Goal: Find specific fact: Find specific fact

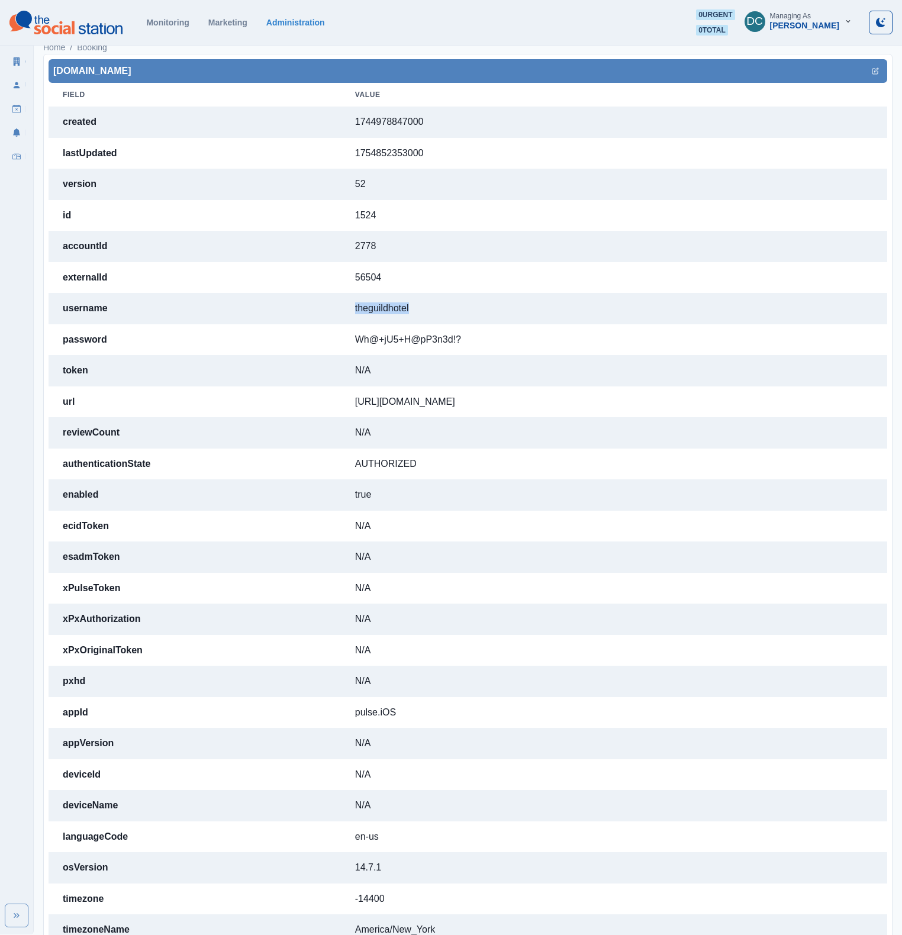
scroll to position [8, 0]
click at [382, 315] on td "theguildhotel" at bounding box center [614, 308] width 546 height 31
drag, startPoint x: 389, startPoint y: 313, endPoint x: 303, endPoint y: 313, distance: 85.8
click at [303, 313] on tr "username theguildhotel" at bounding box center [468, 308] width 838 height 31
copy tr "theguildhotel"
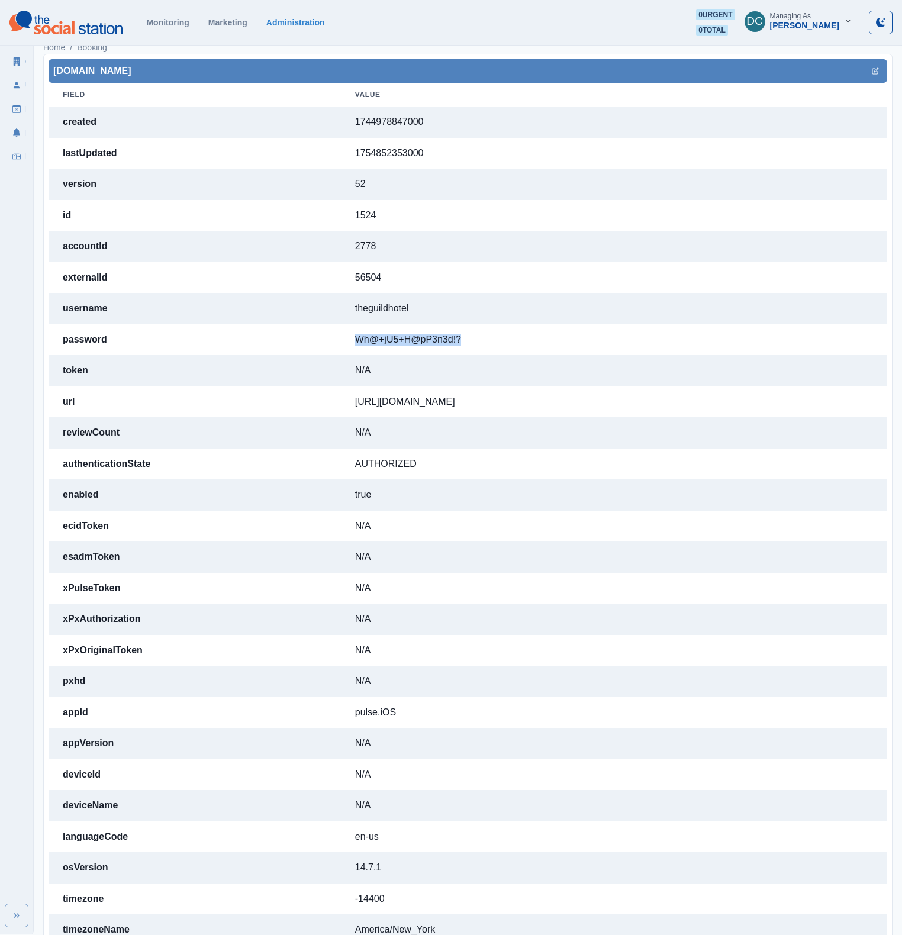
drag, startPoint x: 434, startPoint y: 340, endPoint x: 322, endPoint y: 341, distance: 111.2
click at [341, 341] on td "Wh@+jU5+H@pP3n3d!?" at bounding box center [614, 339] width 546 height 31
copy td "Wh@+jU5+H@pP3n3d!?"
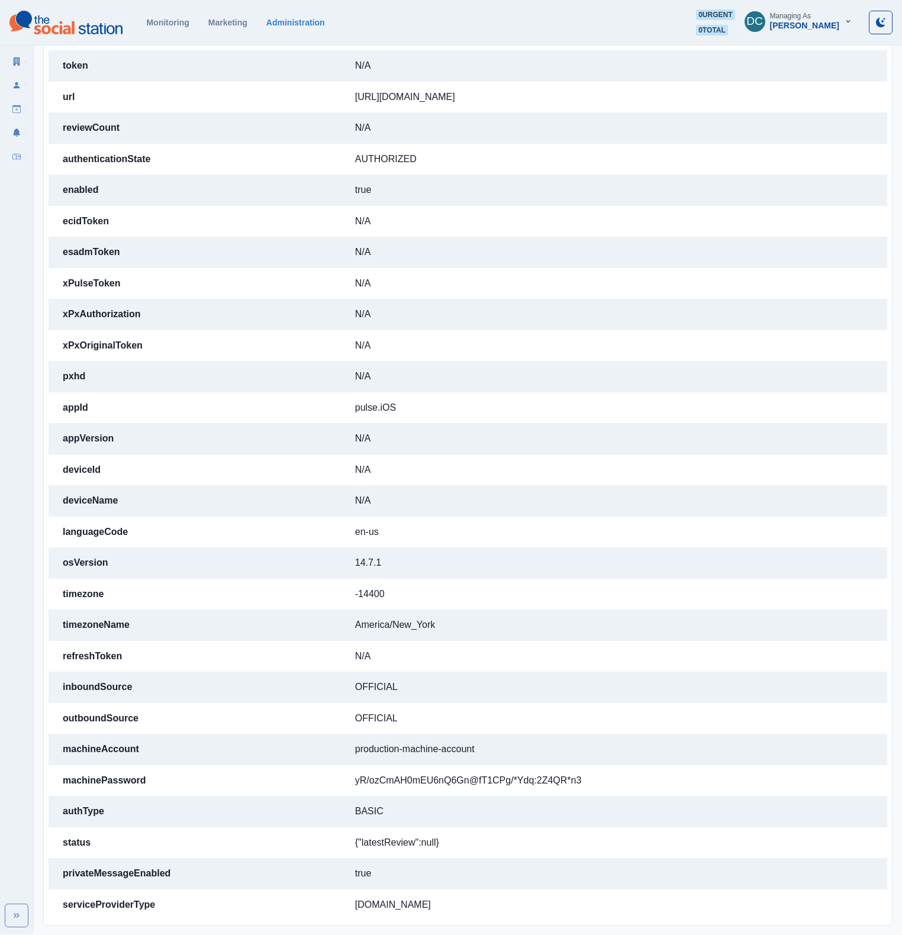
scroll to position [0, 0]
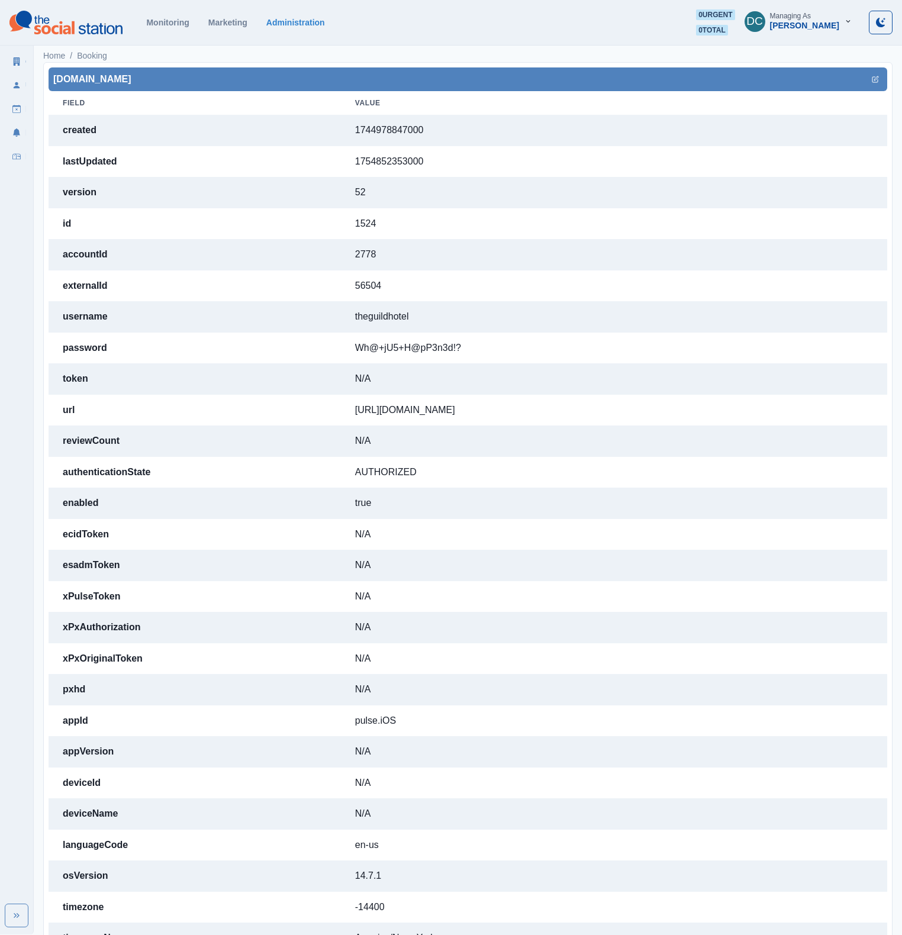
drag, startPoint x: 347, startPoint y: 322, endPoint x: 336, endPoint y: 319, distance: 11.1
click at [346, 322] on td "theguildhotel" at bounding box center [614, 316] width 546 height 31
drag, startPoint x: 320, startPoint y: 319, endPoint x: 406, endPoint y: 316, distance: 86.4
click at [406, 316] on td "theguildhotel" at bounding box center [614, 316] width 546 height 31
copy td "theguildhotel"
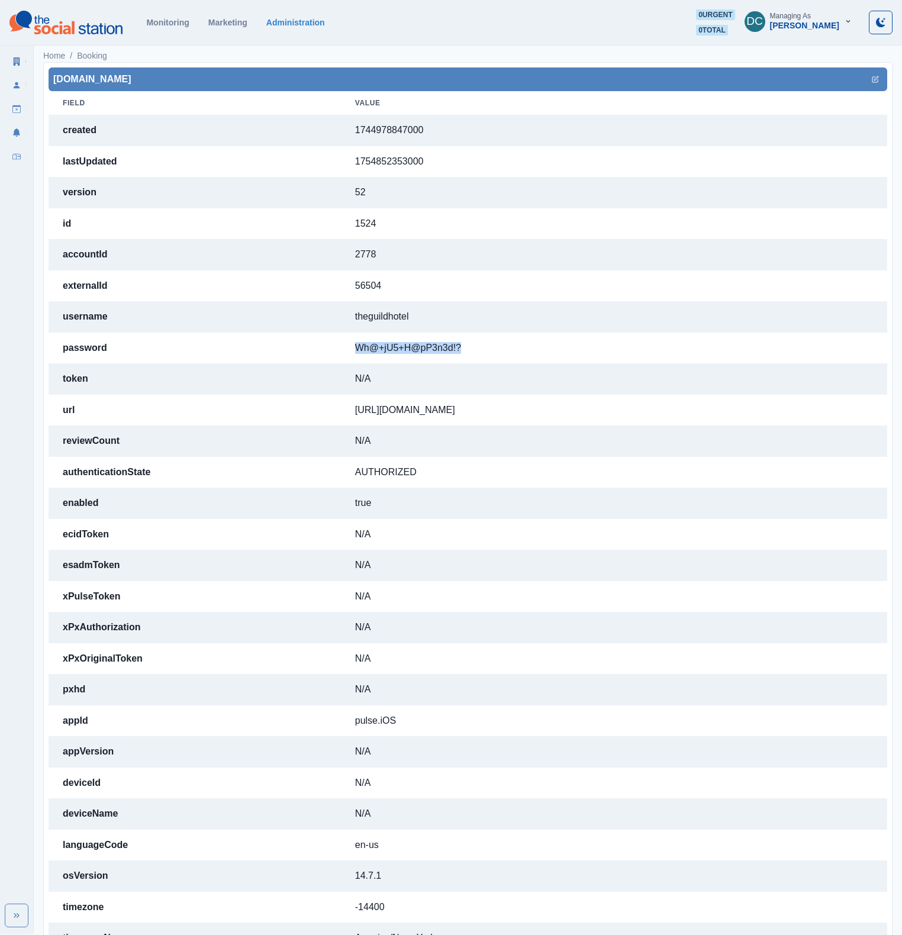
drag, startPoint x: 445, startPoint y: 347, endPoint x: 309, endPoint y: 348, distance: 136.1
click at [341, 348] on td "Wh@+jU5+H@pP3n3d!?" at bounding box center [614, 347] width 546 height 31
copy td "Wh@+jU5+H@pP3n3d!?"
click at [309, 23] on link "Administration" at bounding box center [295, 22] width 59 height 9
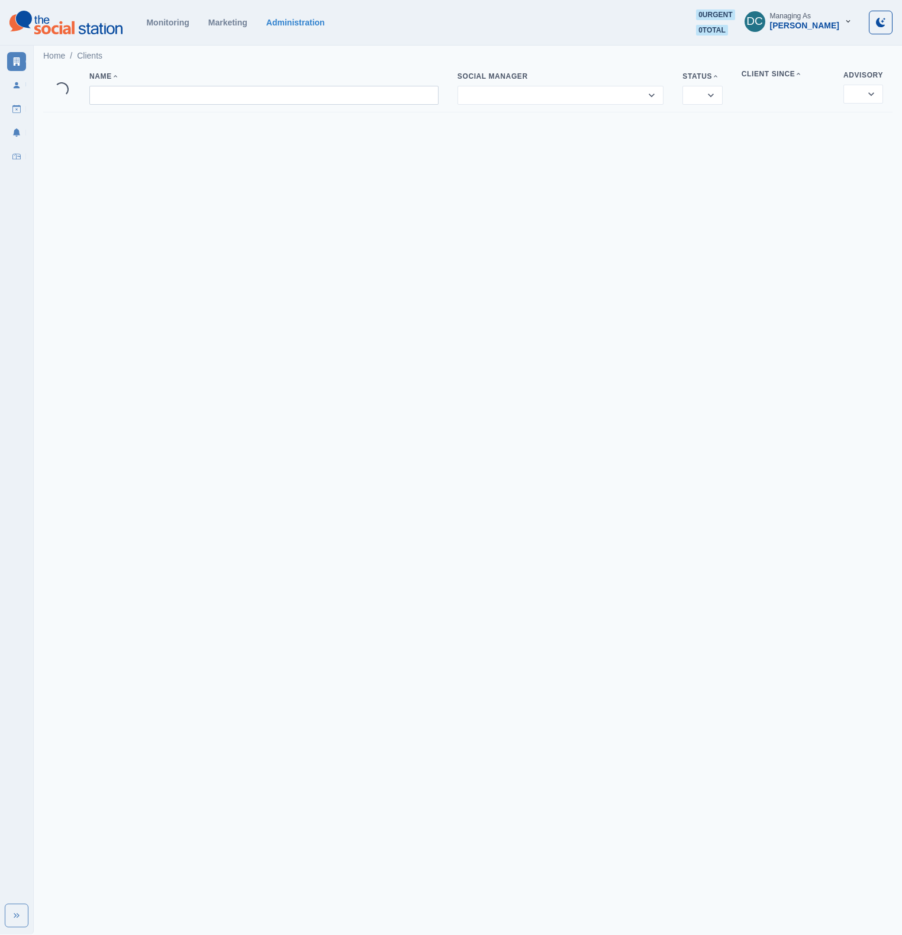
click at [192, 99] on input at bounding box center [263, 95] width 349 height 19
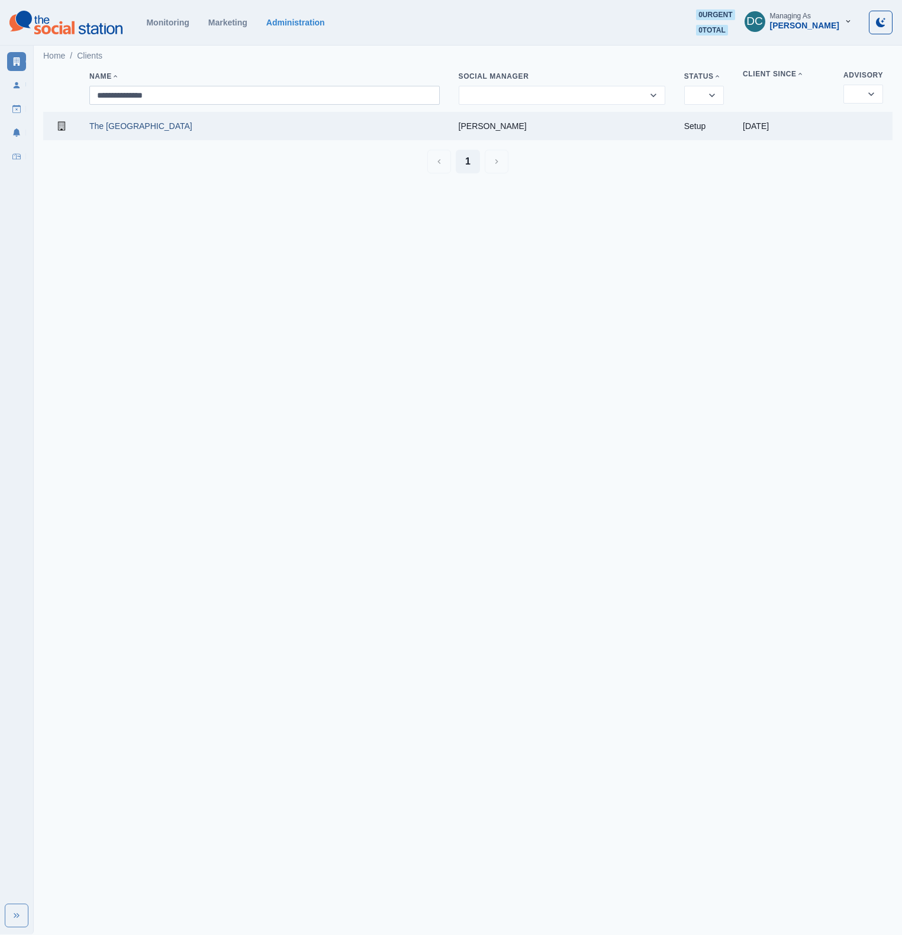
type input "**********"
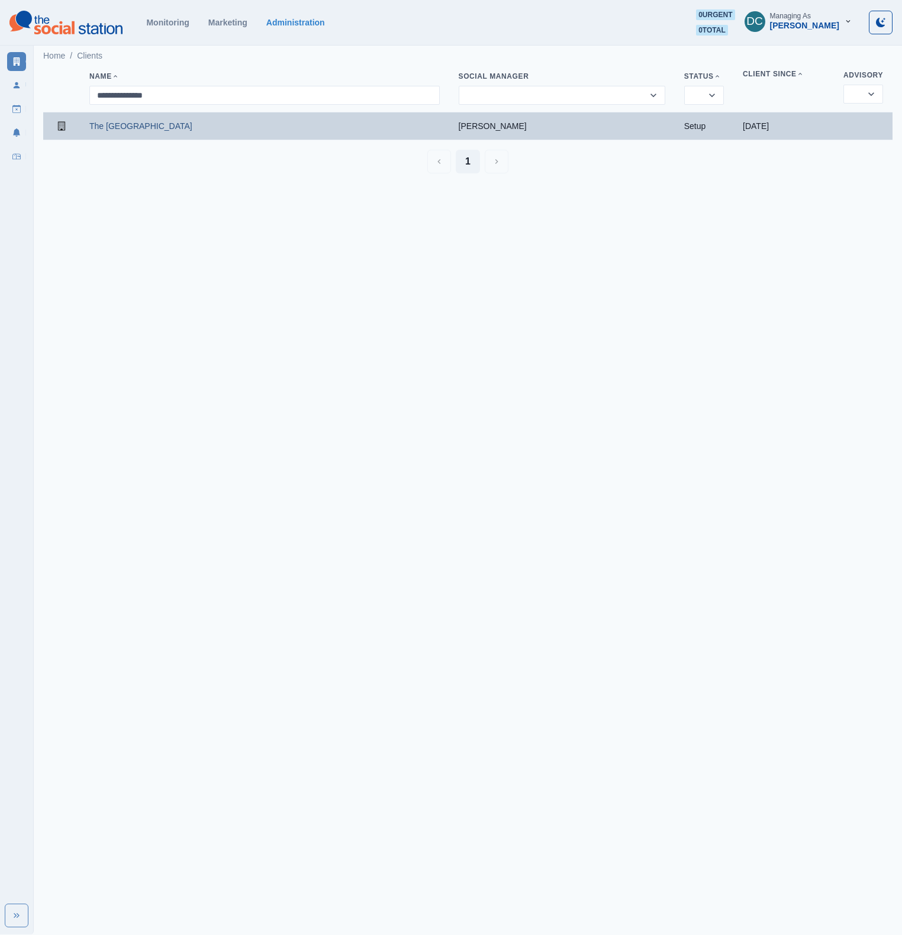
click at [153, 132] on td "The Sand Castle" at bounding box center [264, 126] width 369 height 28
click at [137, 120] on td "The Sand Castle" at bounding box center [264, 126] width 369 height 28
click at [133, 128] on link "The Sand Castle" at bounding box center [140, 125] width 103 height 9
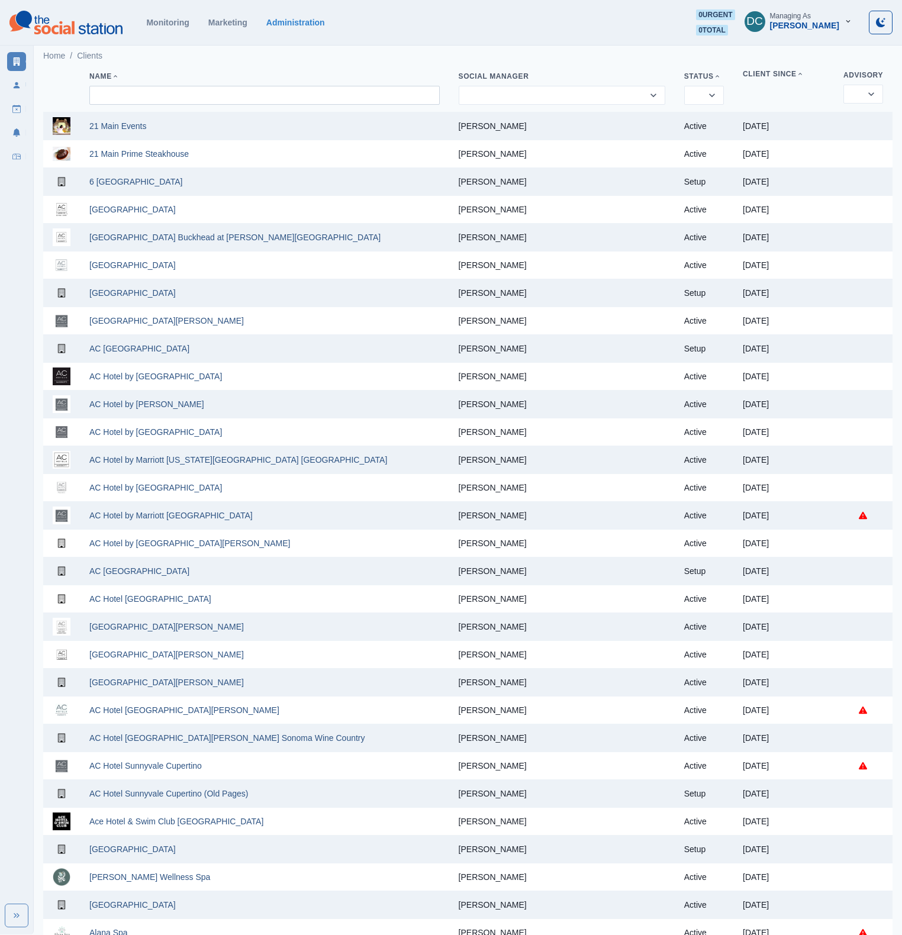
click at [190, 98] on input at bounding box center [264, 95] width 350 height 19
paste input "**********"
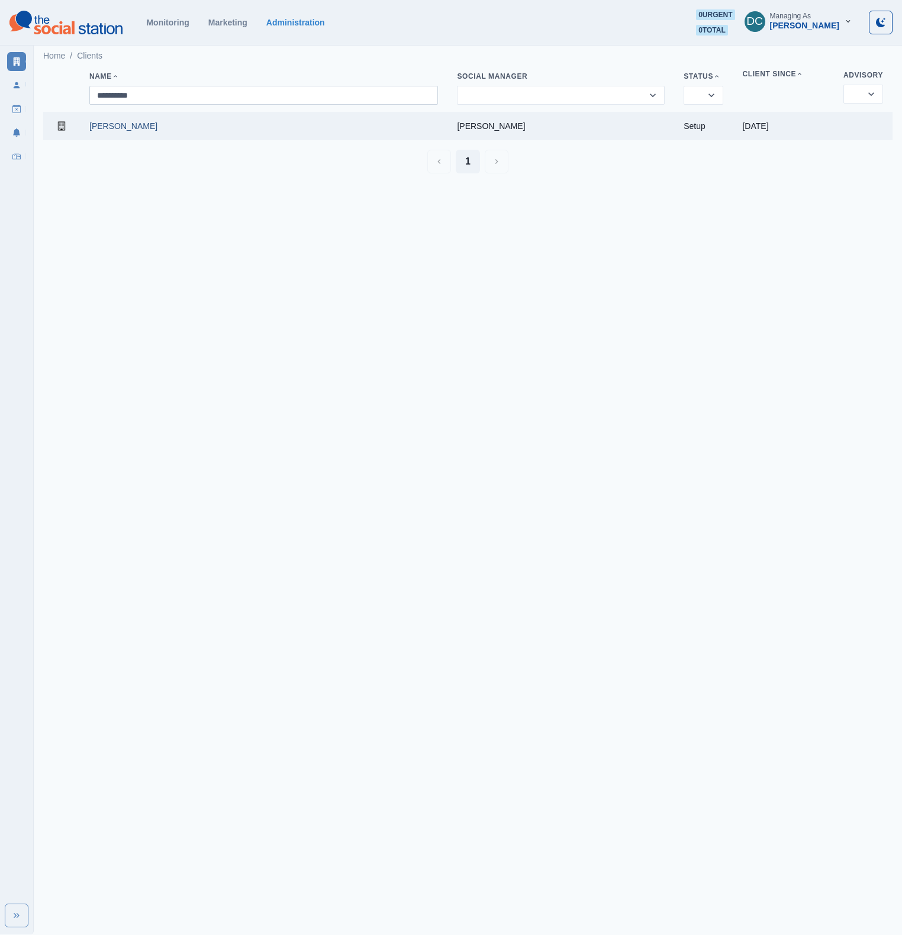
type input "**********"
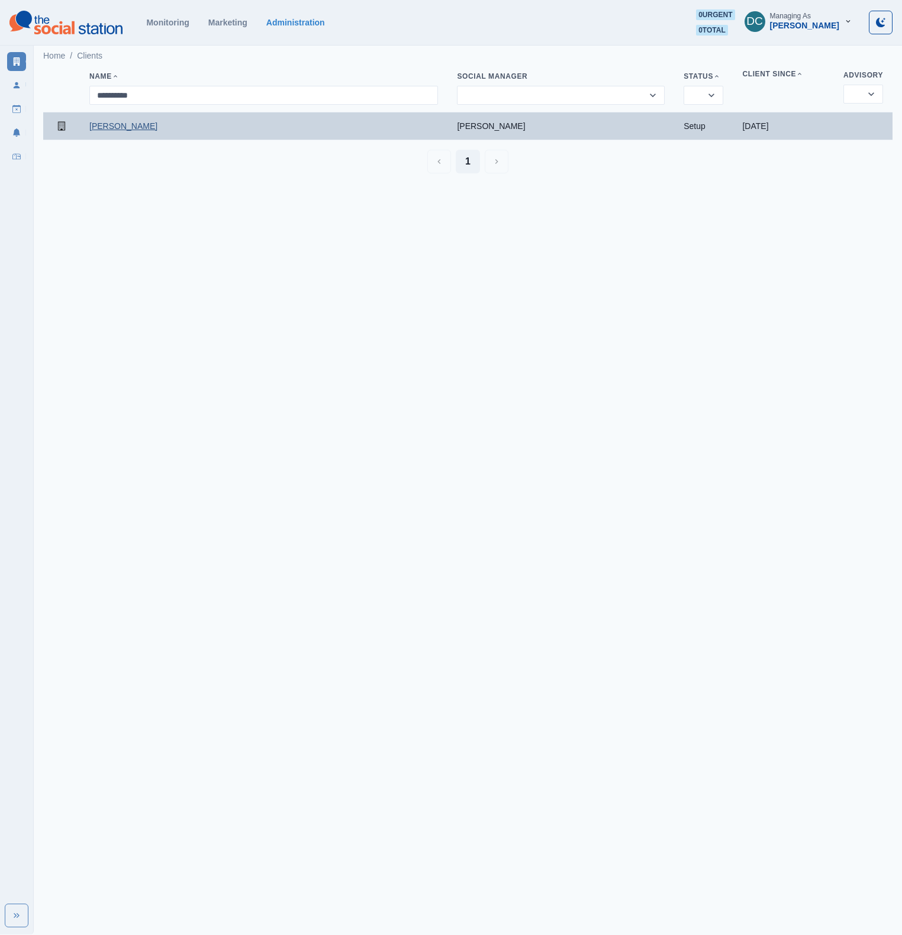
click at [108, 130] on link "Stan Majda" at bounding box center [123, 125] width 68 height 9
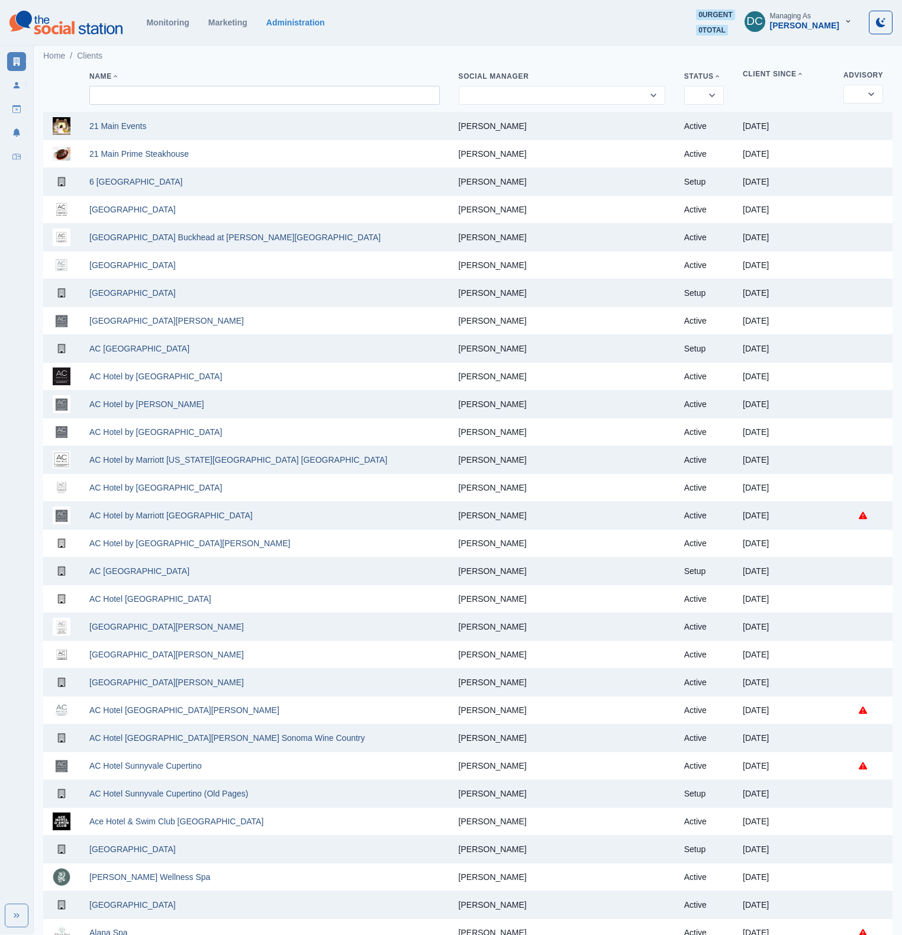
click at [312, 91] on input at bounding box center [264, 95] width 350 height 19
paste input "**********"
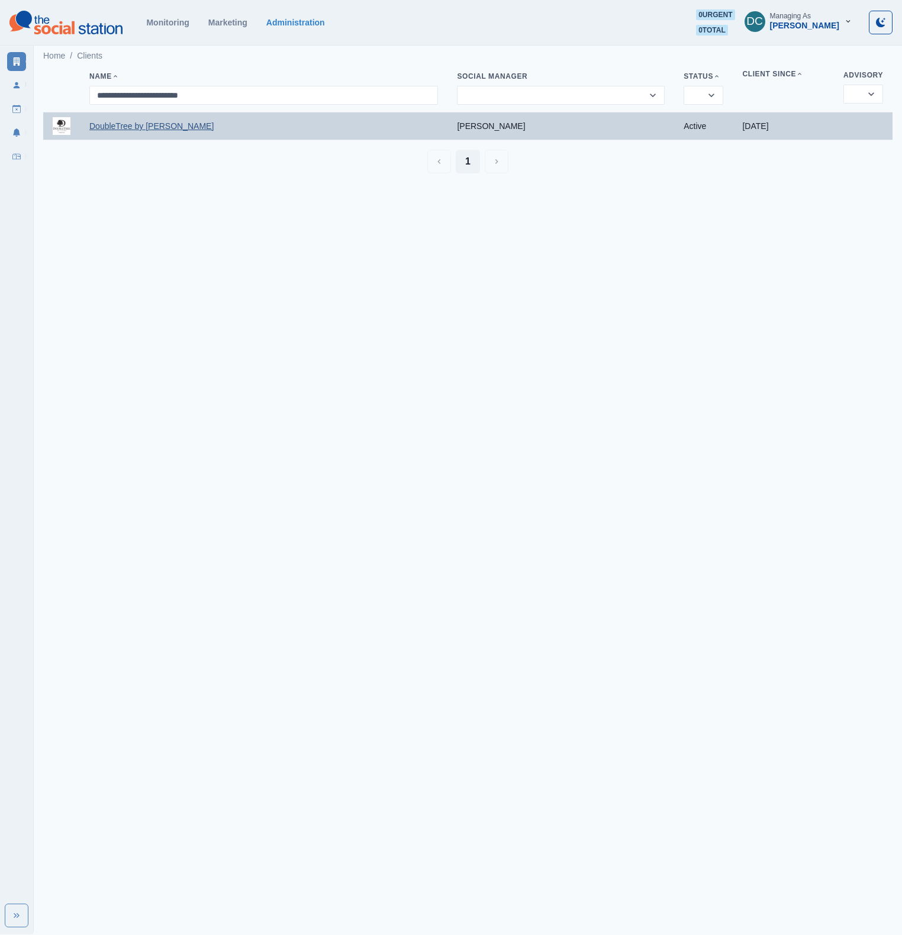
type input "**********"
click at [197, 126] on link "DoubleTree by Hilton Pomona" at bounding box center [151, 125] width 124 height 9
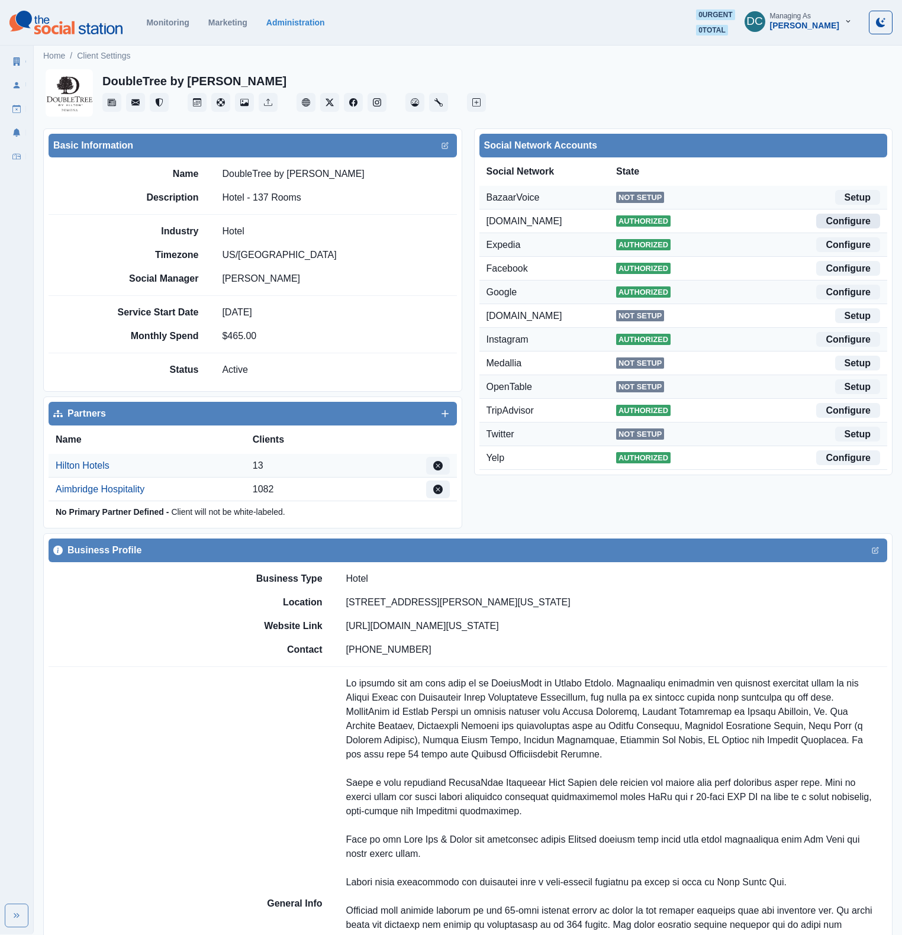
click at [835, 214] on link "Configure" at bounding box center [848, 221] width 64 height 15
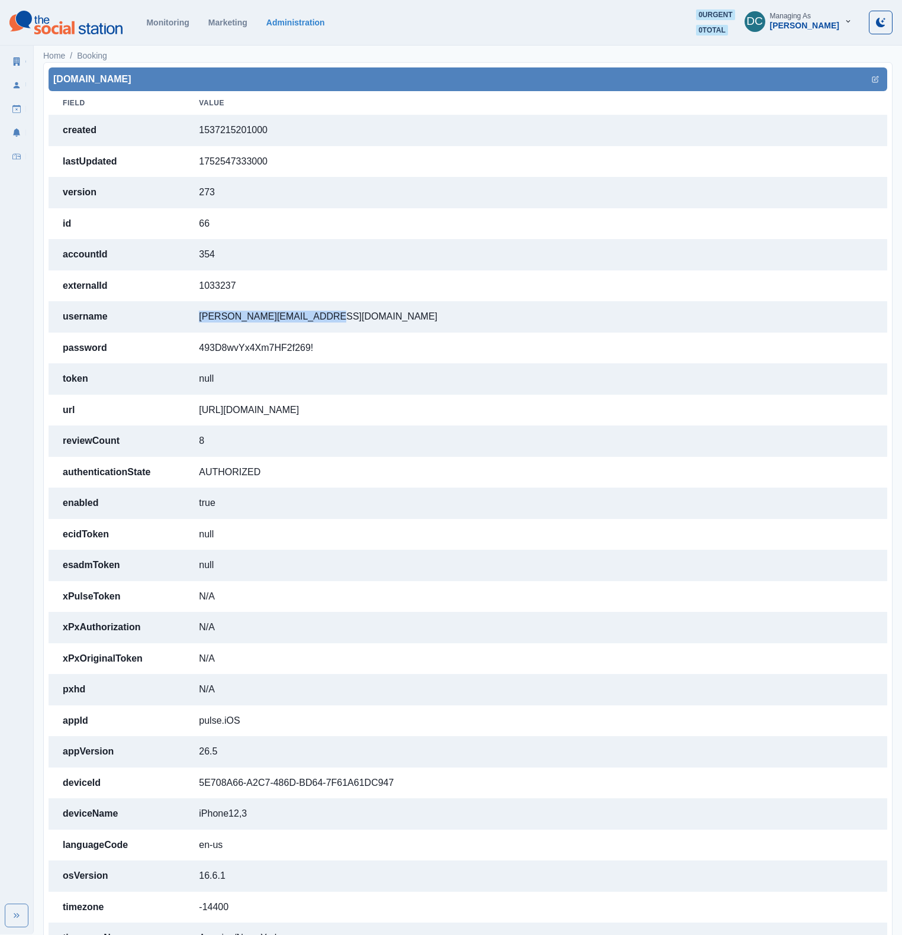
drag, startPoint x: 218, startPoint y: 312, endPoint x: 337, endPoint y: 314, distance: 118.9
click at [337, 314] on td "alex@thesocialstation.com" at bounding box center [536, 316] width 702 height 31
copy td "alex@thesocialstation.com"
click at [319, 151] on td "1752547333000" at bounding box center [536, 161] width 702 height 31
click at [277, 409] on td "https://www.booking.com/hotel/us/doubletree-hilltop-pomona.html" at bounding box center [536, 410] width 702 height 31
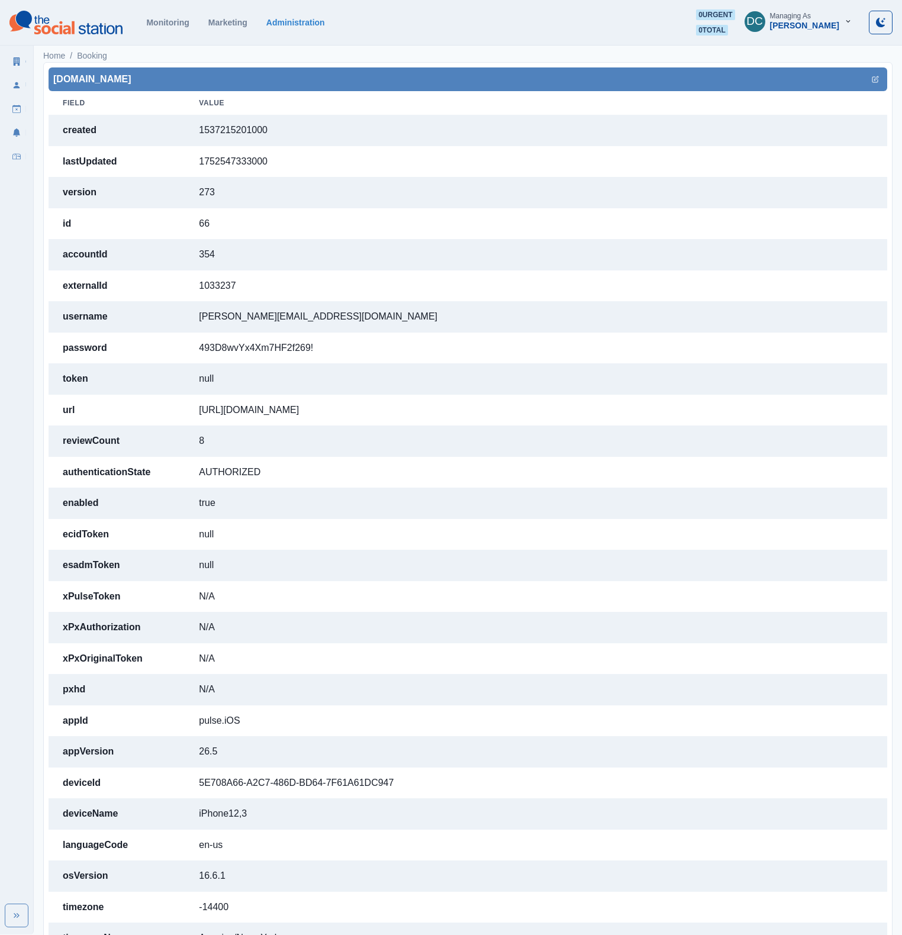
click at [277, 409] on td "https://www.booking.com/hotel/us/doubletree-hilltop-pomona.html" at bounding box center [536, 410] width 702 height 31
copy td "https://www.booking.com/hotel/us/doubletree-hilltop-pomona.html"
click at [254, 318] on td "alex@thesocialstation.com" at bounding box center [536, 316] width 702 height 31
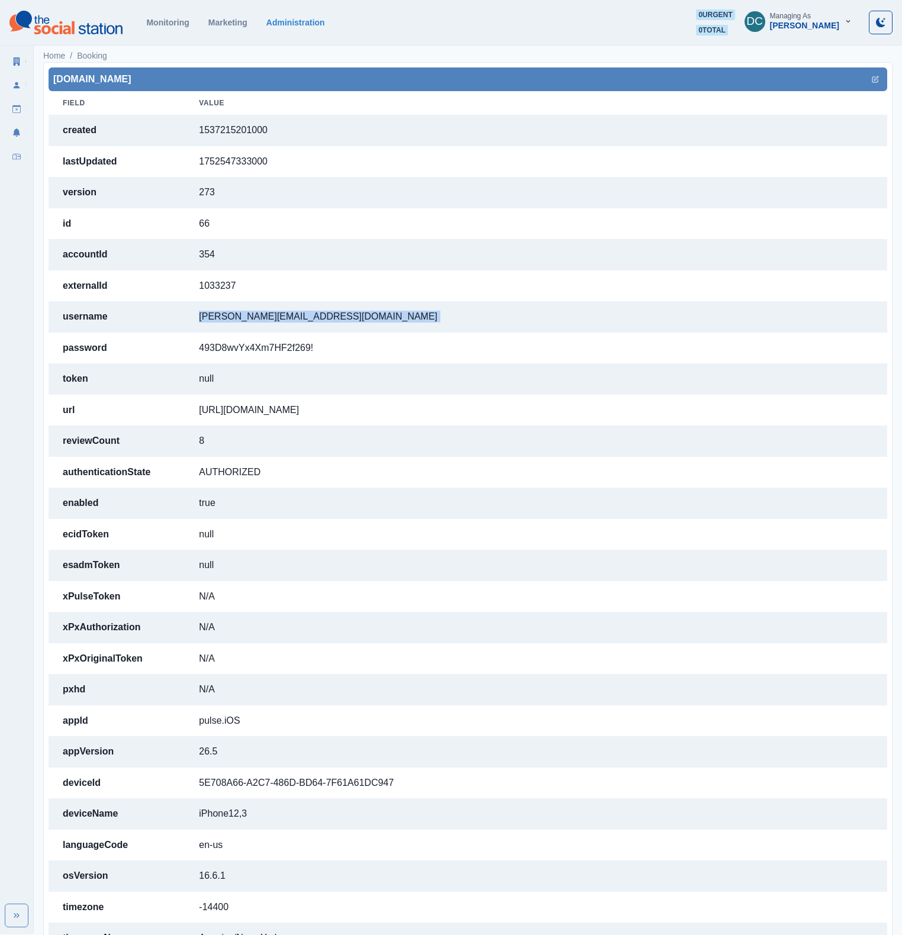
click at [254, 318] on td "alex@thesocialstation.com" at bounding box center [536, 316] width 702 height 31
copy td "alex@thesocialstation.com"
drag, startPoint x: 201, startPoint y: 351, endPoint x: 394, endPoint y: 358, distance: 193.0
click at [383, 363] on td "493D8wvYx4Xm7HF2f269!" at bounding box center [536, 347] width 702 height 31
copy td "493D8wvYx4Xm7HF2f269!"
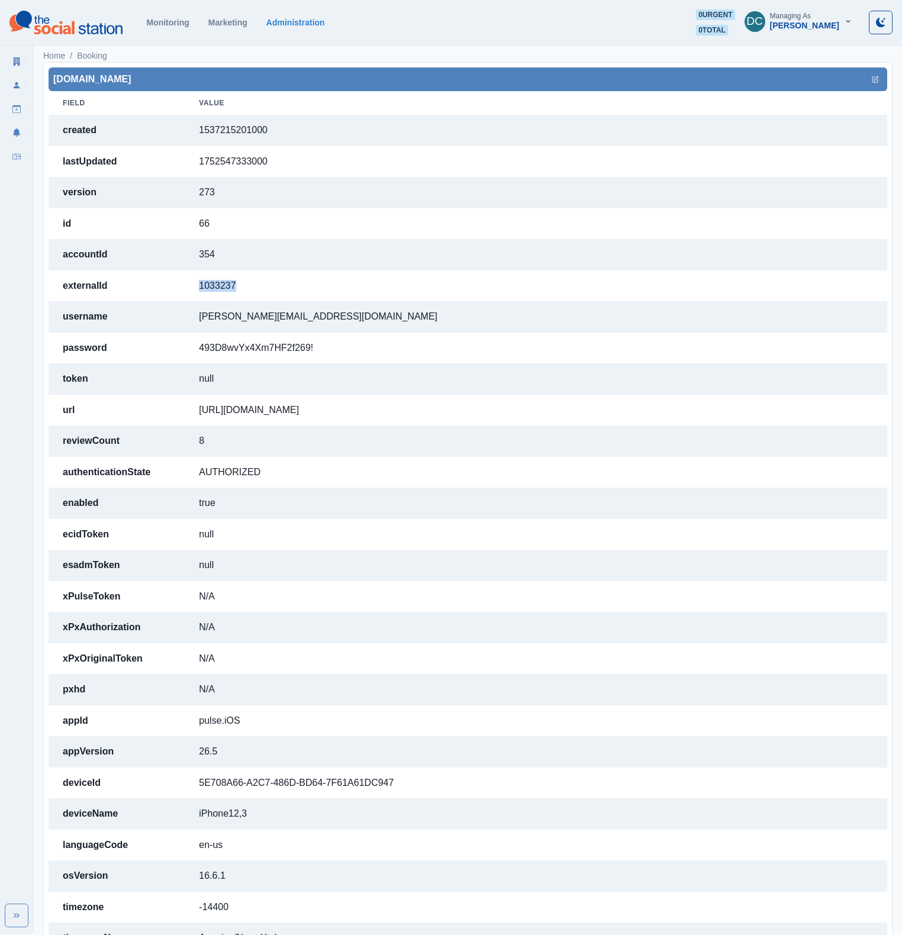
drag, startPoint x: 183, startPoint y: 283, endPoint x: 191, endPoint y: 291, distance: 11.3
click at [191, 291] on td "1033237" at bounding box center [536, 285] width 702 height 31
copy td "1033237"
click at [285, 24] on link "Administration" at bounding box center [295, 22] width 59 height 9
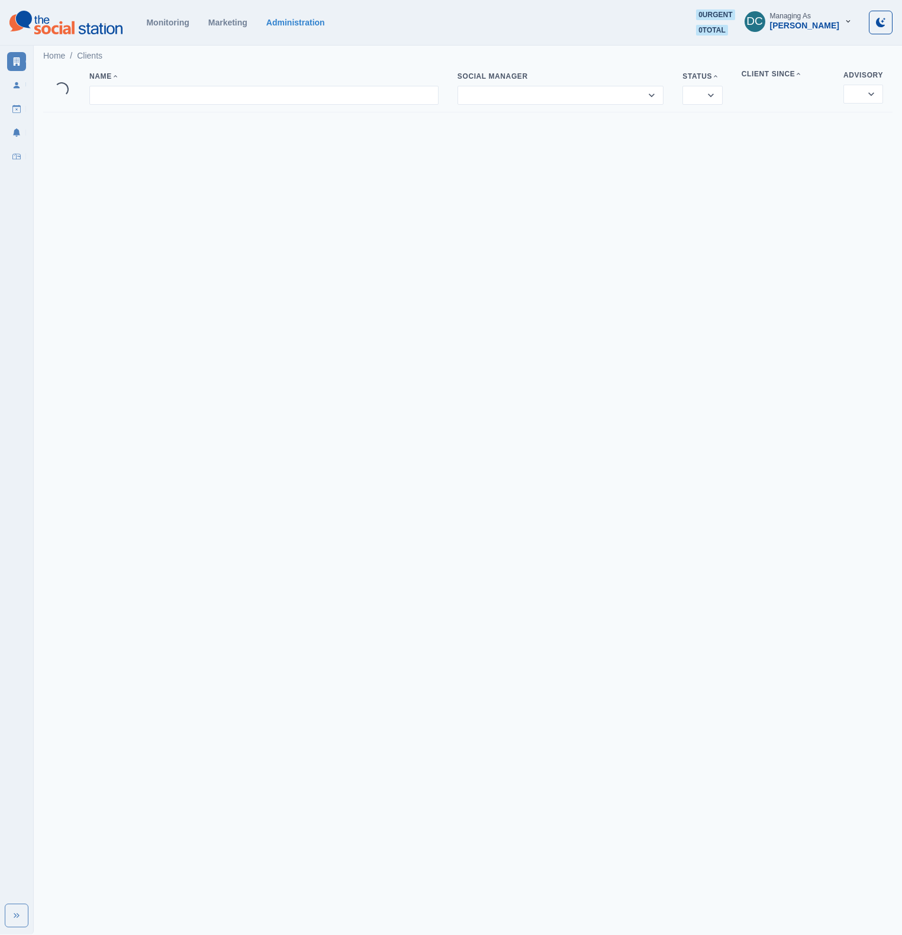
click at [177, 84] on div "Name" at bounding box center [263, 86] width 349 height 35
click at [167, 104] on input at bounding box center [263, 95] width 349 height 19
paste input "**********"
click at [244, 95] on input "**********" at bounding box center [263, 95] width 349 height 19
click at [295, 90] on input "**********" at bounding box center [263, 95] width 349 height 19
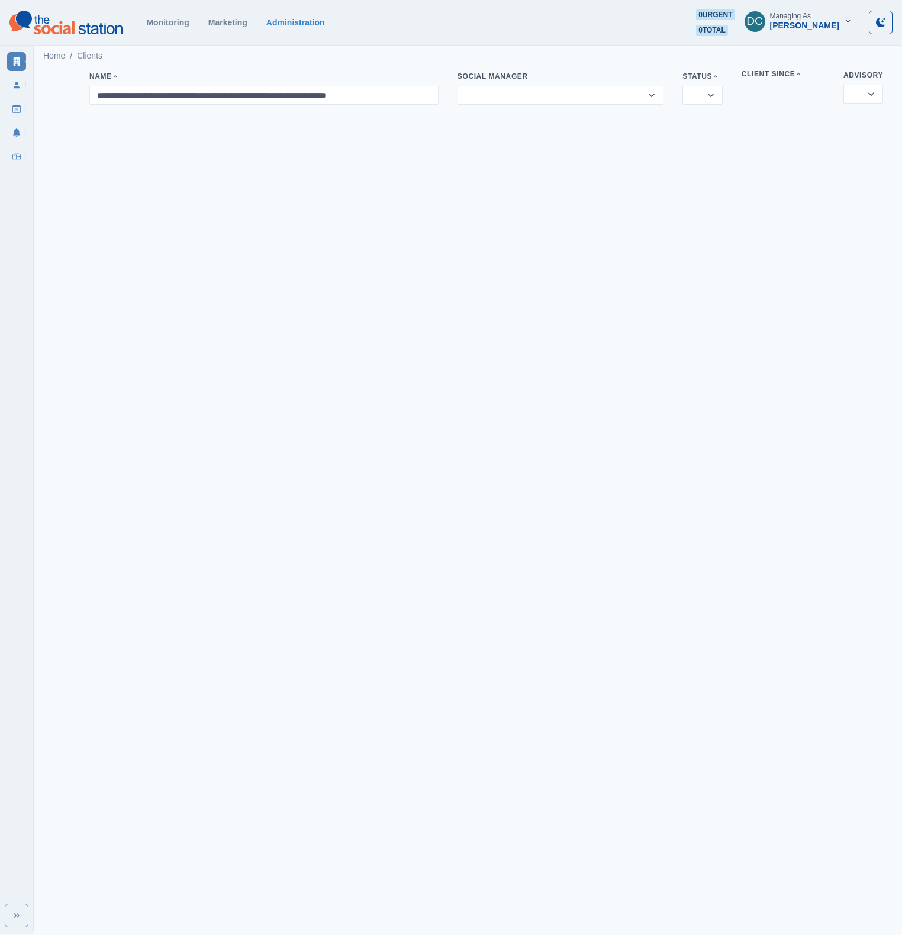
drag, startPoint x: 299, startPoint y: 97, endPoint x: 53, endPoint y: 77, distance: 246.3
click at [53, 77] on tr "**********" at bounding box center [467, 90] width 849 height 46
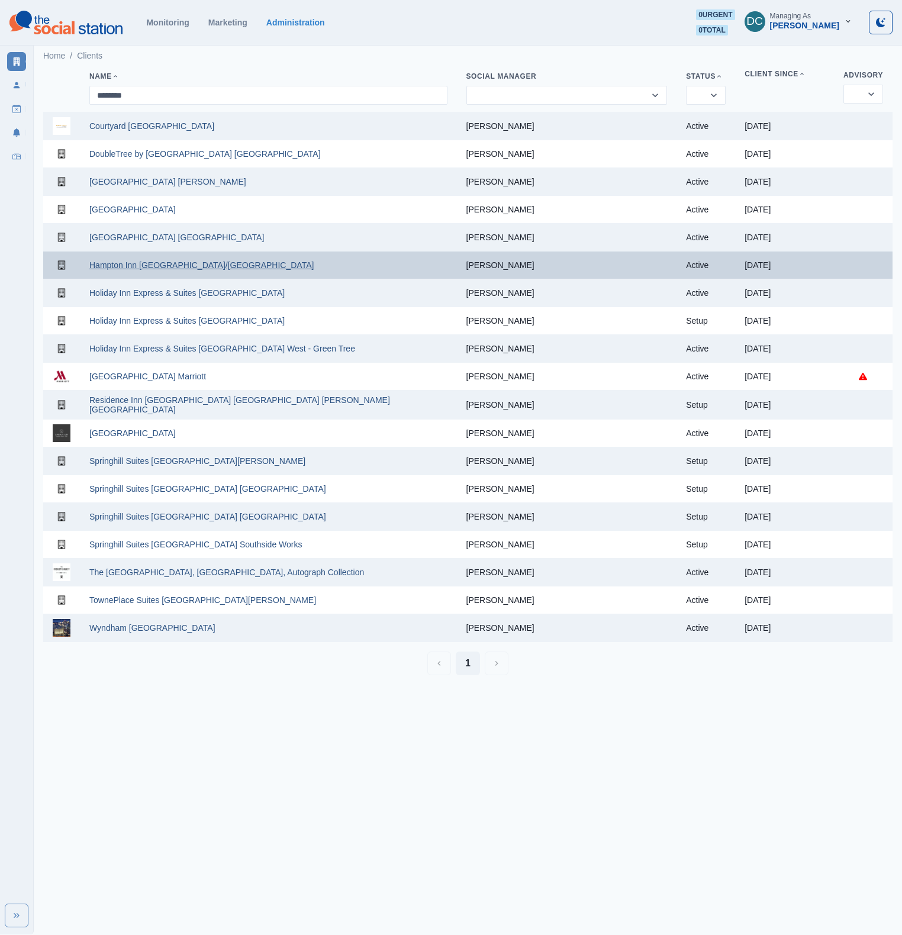
type input "********"
click at [191, 265] on link "Hampton Inn Pittsburgh/Cranberry" at bounding box center [201, 264] width 224 height 9
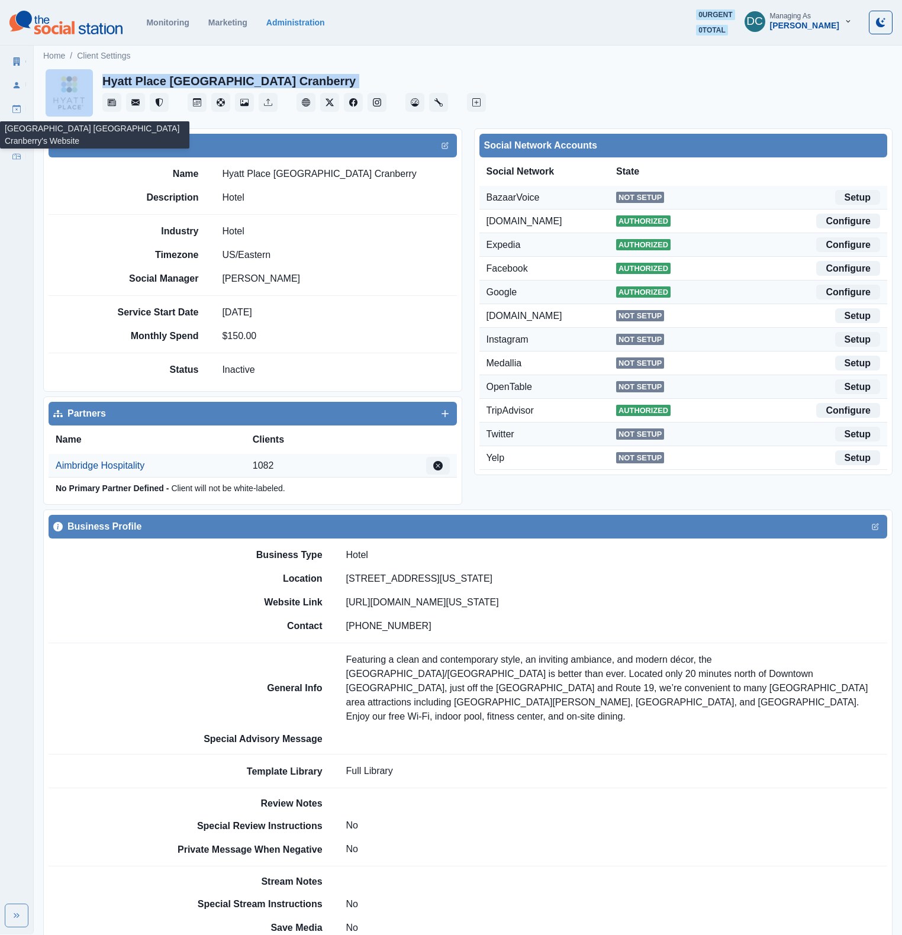
drag, startPoint x: 317, startPoint y: 79, endPoint x: 89, endPoint y: 76, distance: 228.4
click at [89, 76] on div "Hyatt Place [GEOGRAPHIC_DATA] Cranberry" at bounding box center [467, 93] width 849 height 52
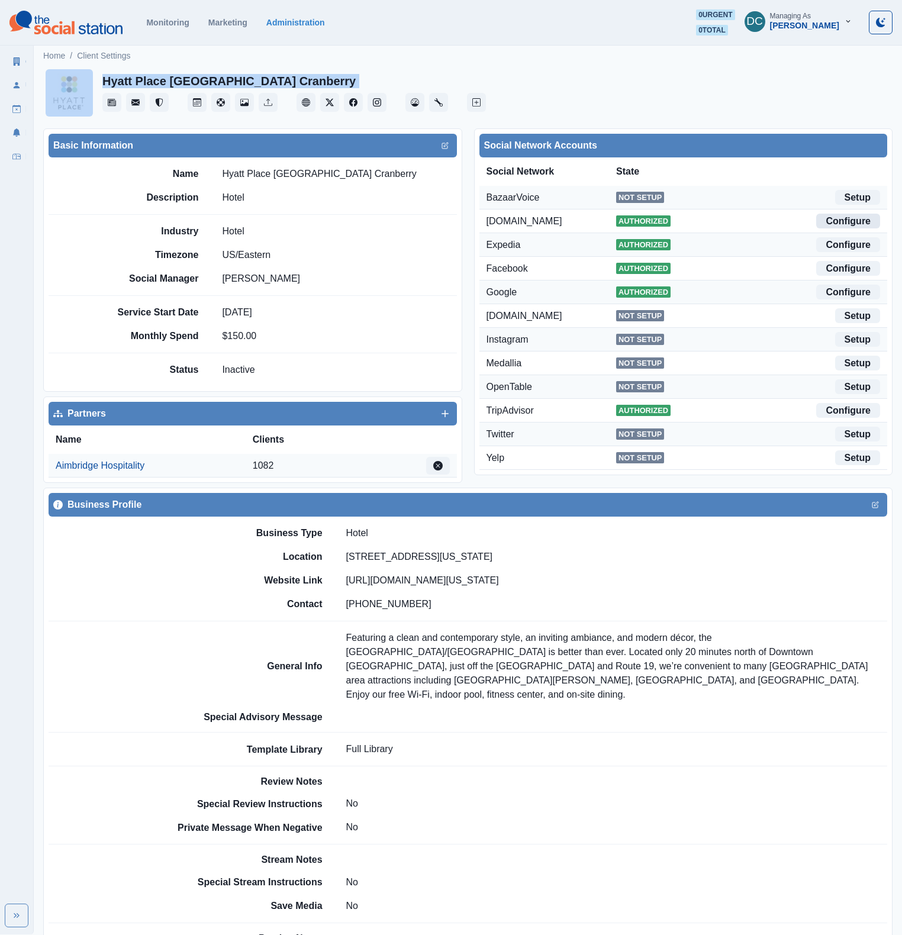
click at [857, 221] on link "Configure" at bounding box center [848, 221] width 64 height 15
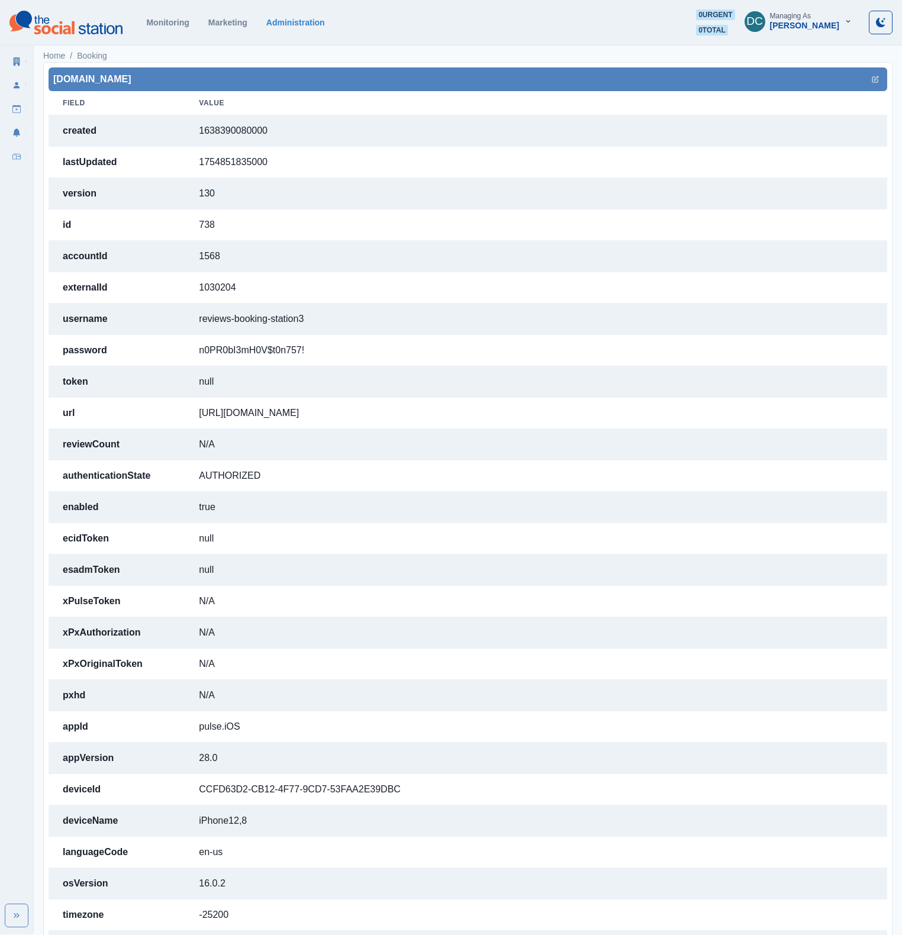
drag, startPoint x: 197, startPoint y: 410, endPoint x: 572, endPoint y: 416, distance: 375.1
click at [571, 418] on td "[URL][DOMAIN_NAME]" at bounding box center [536, 413] width 702 height 31
drag, startPoint x: 203, startPoint y: 316, endPoint x: 354, endPoint y: 325, distance: 151.1
click at [354, 325] on td "reviews-booking-station3" at bounding box center [536, 318] width 702 height 31
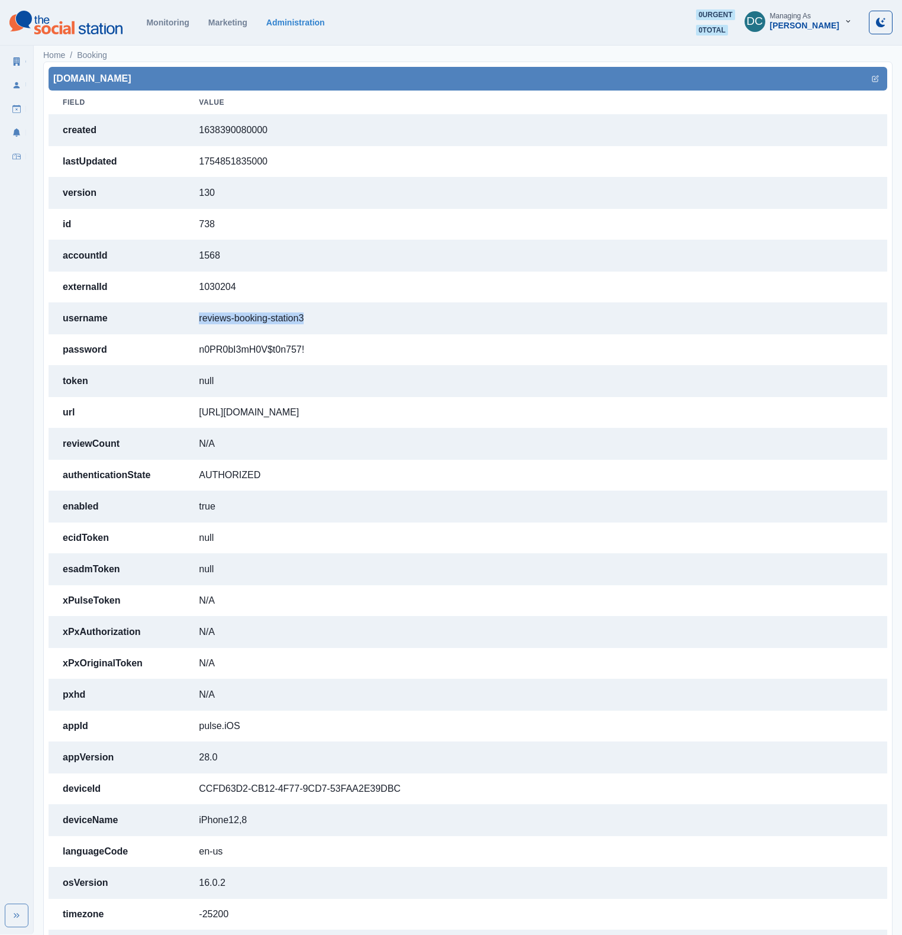
copy td "reviews-booking-station3"
drag, startPoint x: 198, startPoint y: 347, endPoint x: 359, endPoint y: 358, distance: 161.3
click at [359, 358] on td "n0PR0bI3mH0V$t0n757!" at bounding box center [536, 349] width 702 height 31
copy td "n0PR0bI3mH0V$t0n757!"
